Goal: Find specific fact: Find contact information

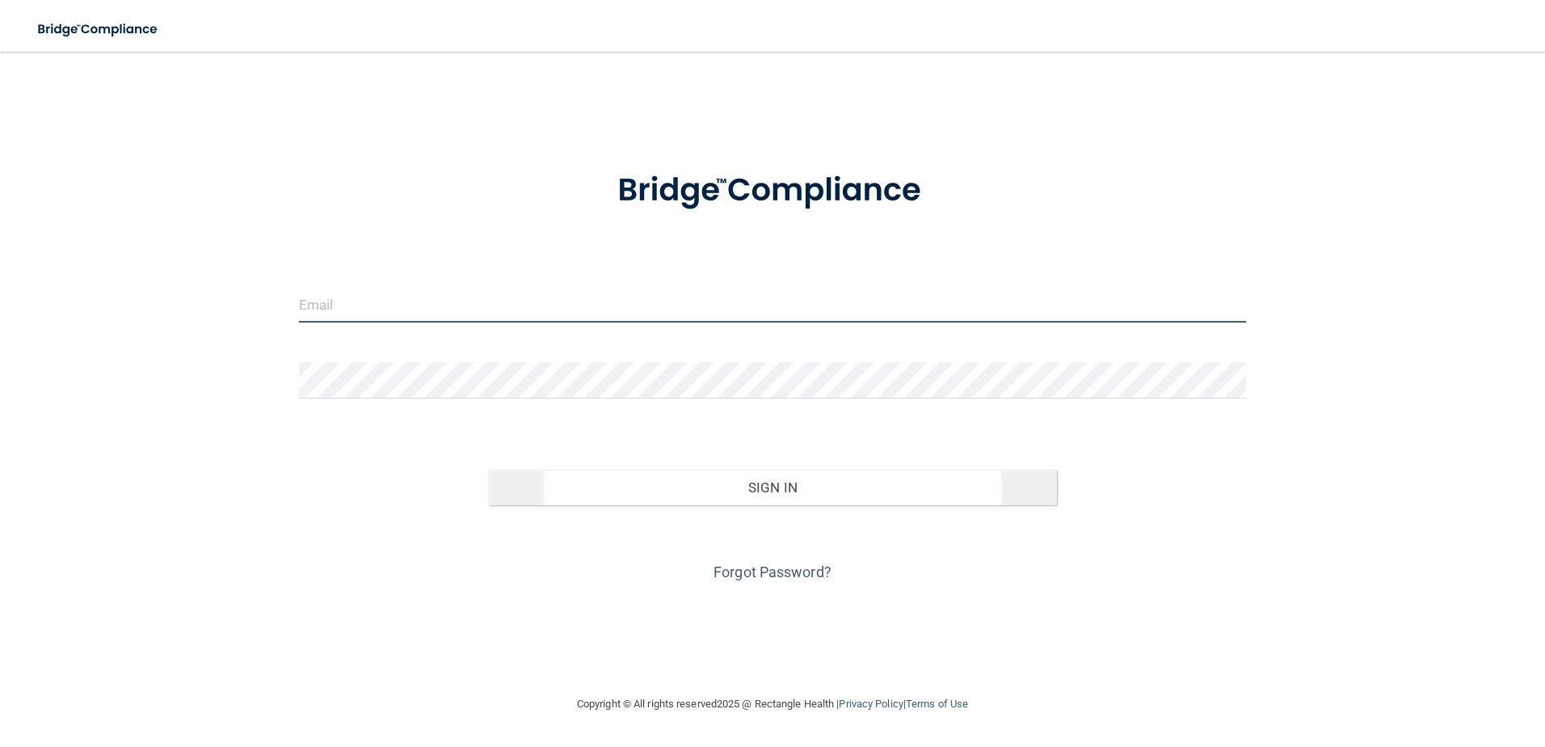
type input "[EMAIL_ADDRESS][DOMAIN_NAME]"
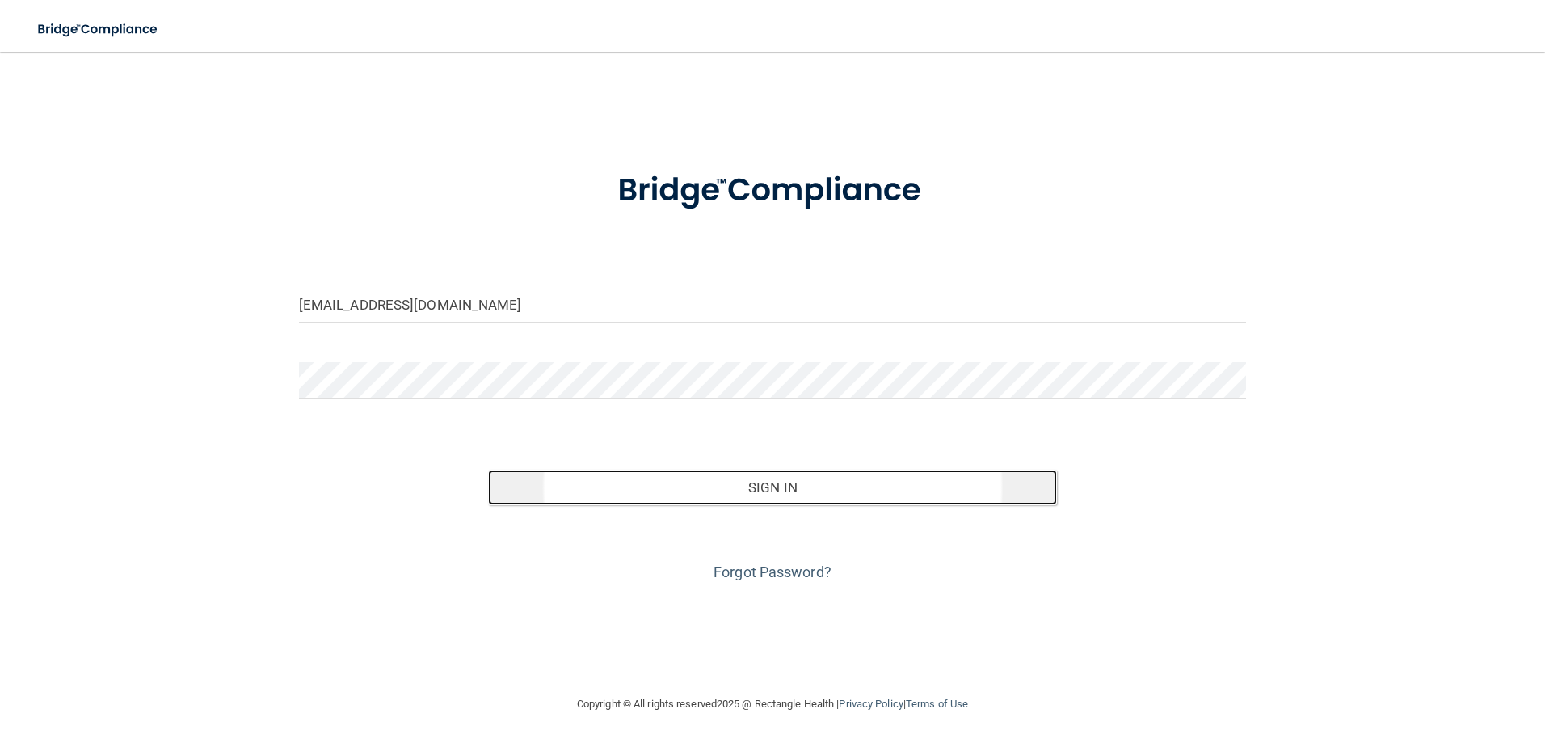
click at [635, 500] on button "Sign In" at bounding box center [772, 488] width 569 height 36
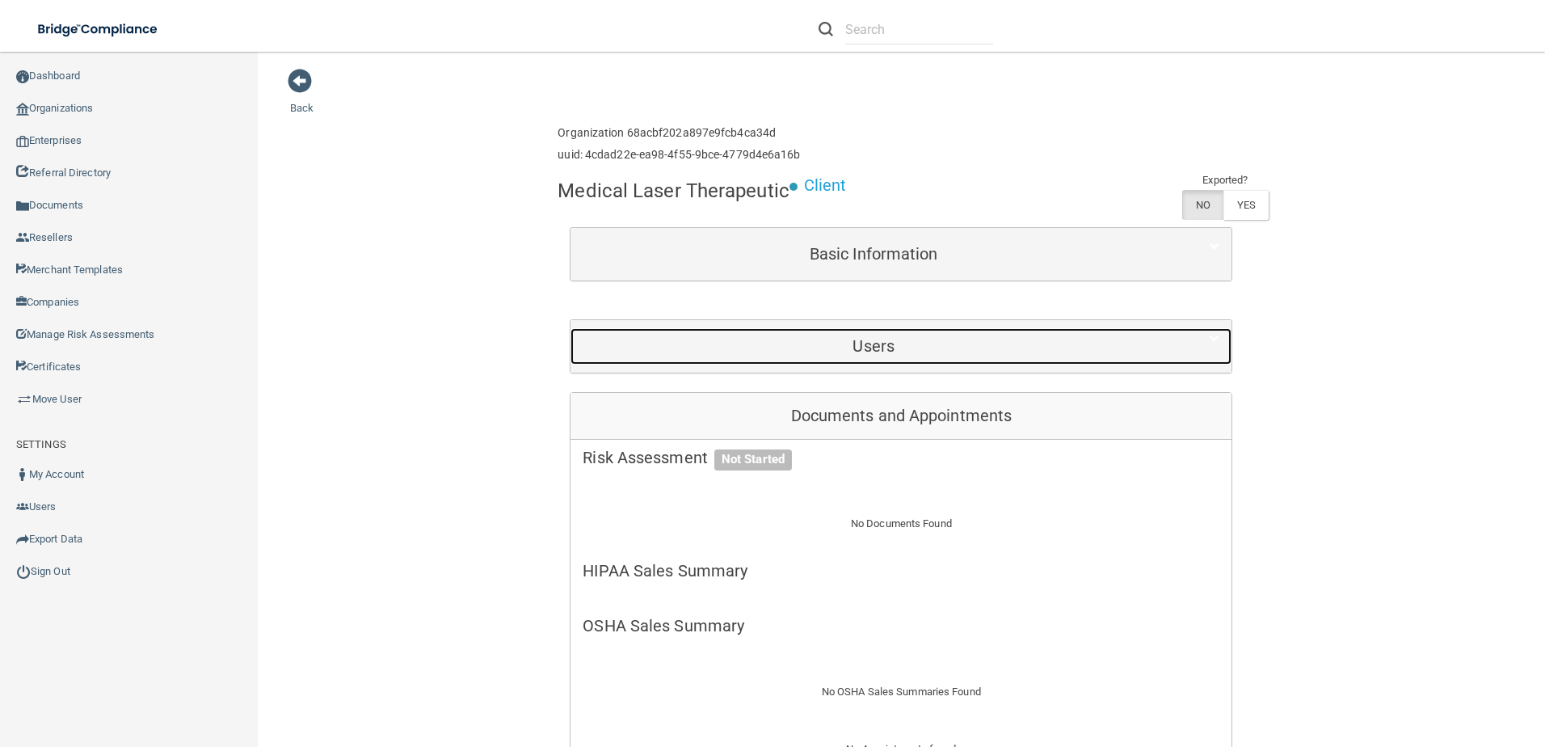
click at [746, 340] on h5 "Users" at bounding box center [874, 346] width 582 height 18
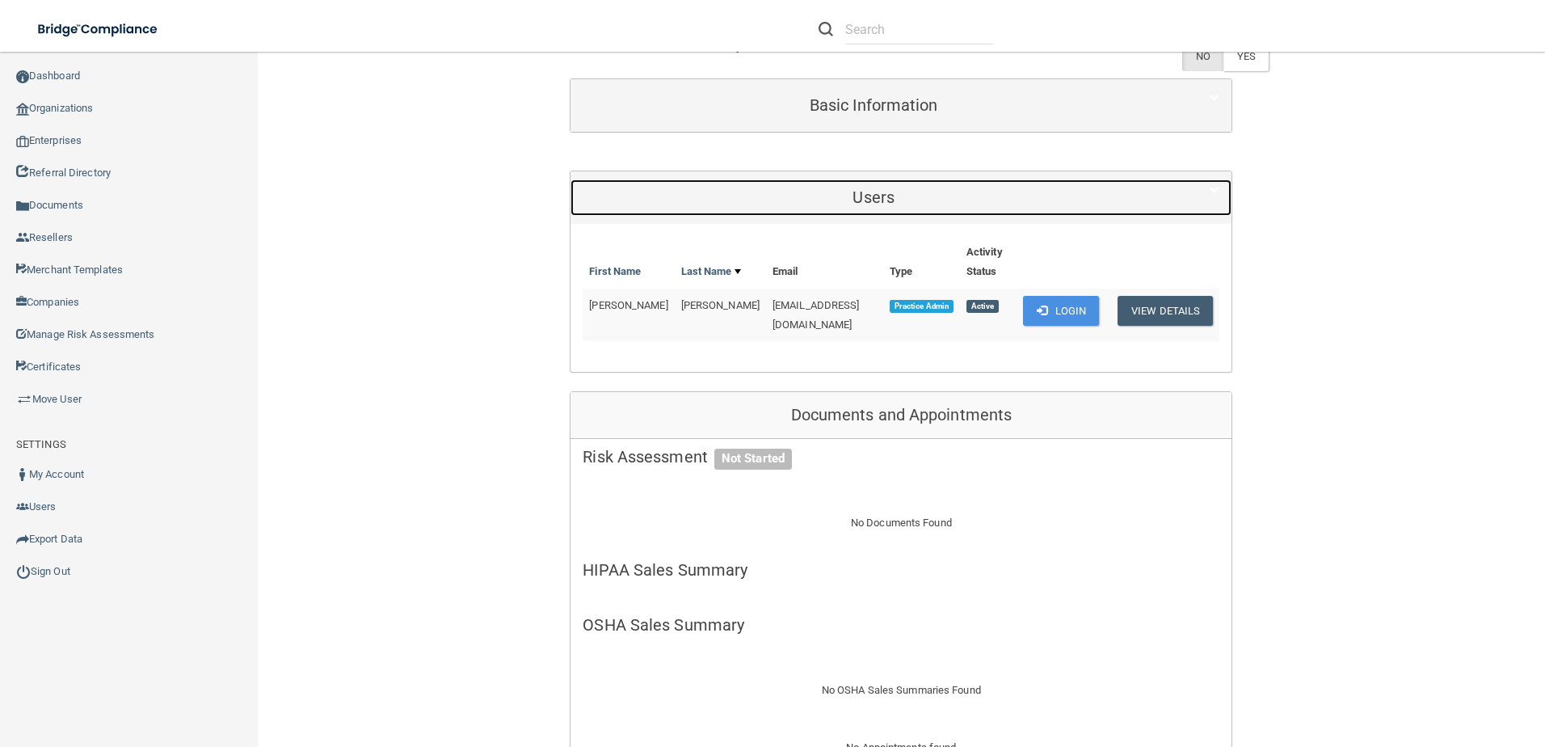
scroll to position [162, 0]
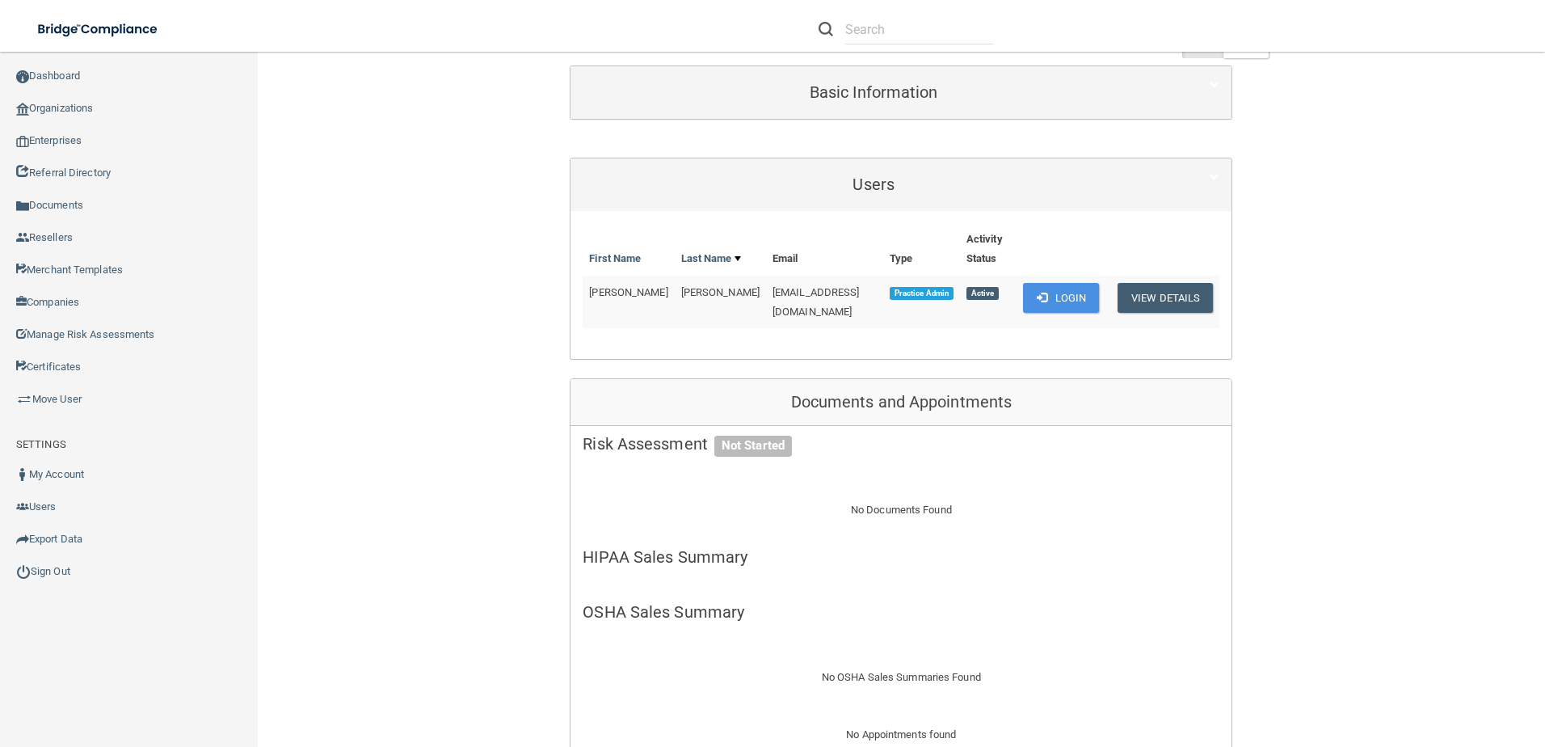
drag, startPoint x: 686, startPoint y: 291, endPoint x: 866, endPoint y: 294, distance: 180.3
click at [866, 294] on td "medicallasertherapeutics@gmail.com" at bounding box center [824, 302] width 117 height 53
drag, startPoint x: 866, startPoint y: 294, endPoint x: 825, endPoint y: 295, distance: 41.2
copy span "medicallasertherapeutics@gmail.com"
